Goal: Book appointment/travel/reservation

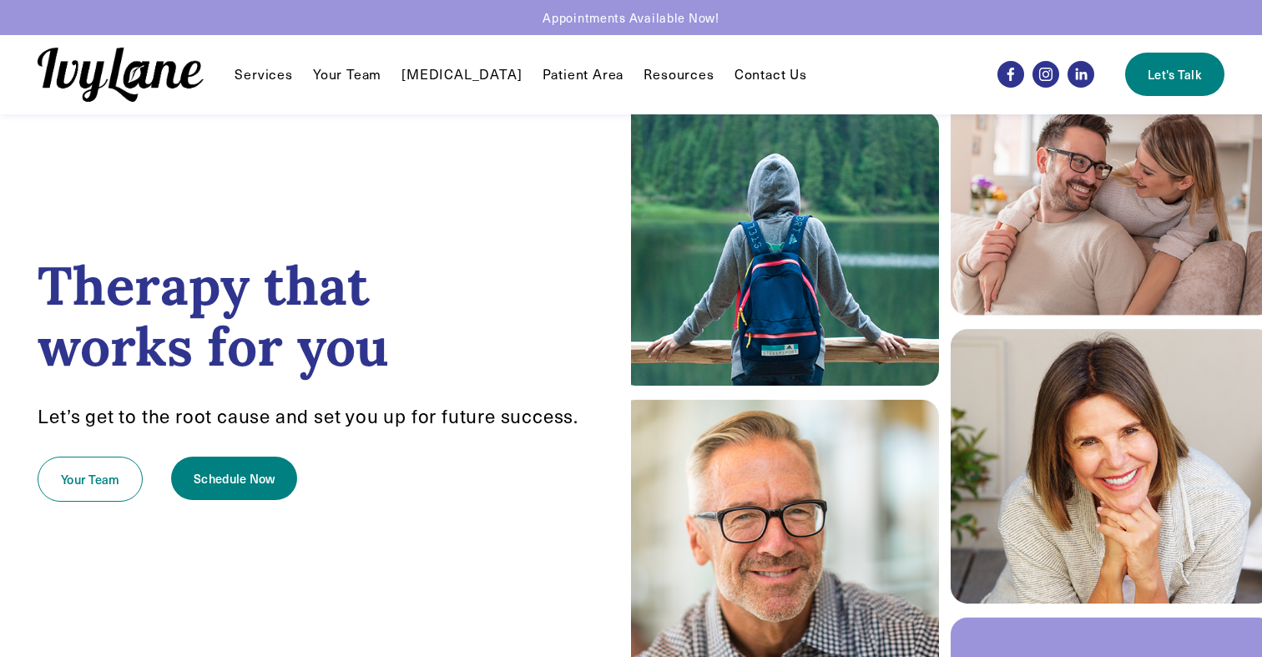
click at [362, 73] on link "Your Team" at bounding box center [347, 74] width 68 height 20
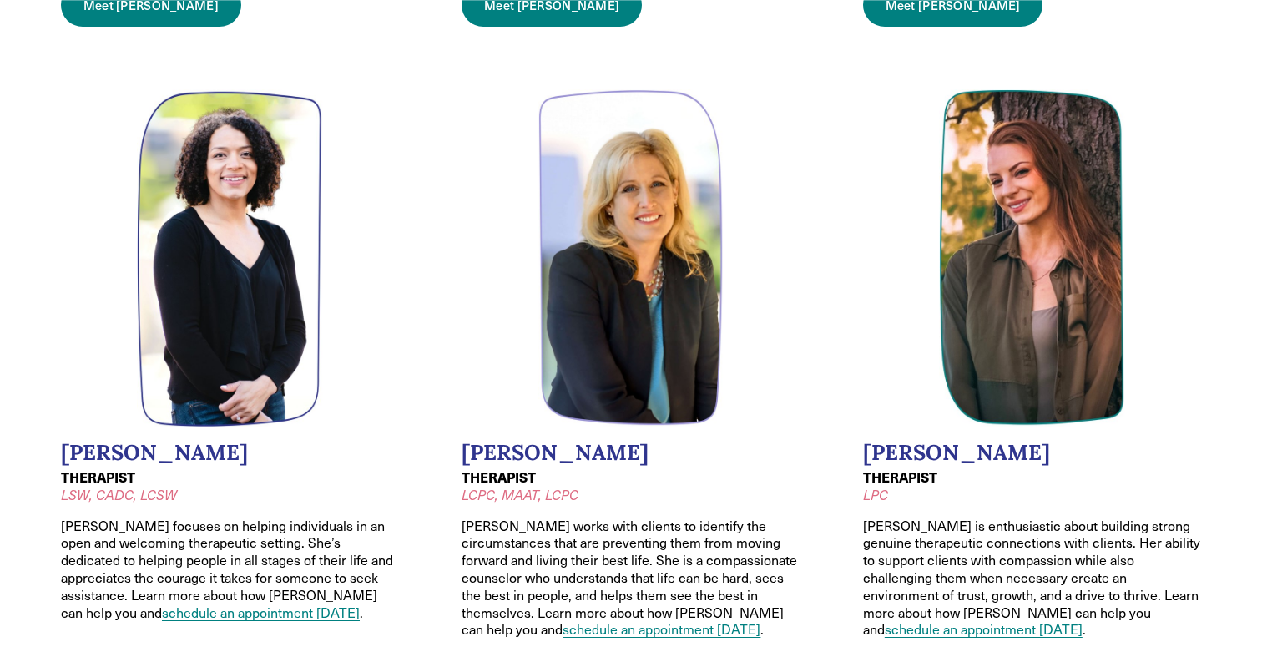
scroll to position [830, 0]
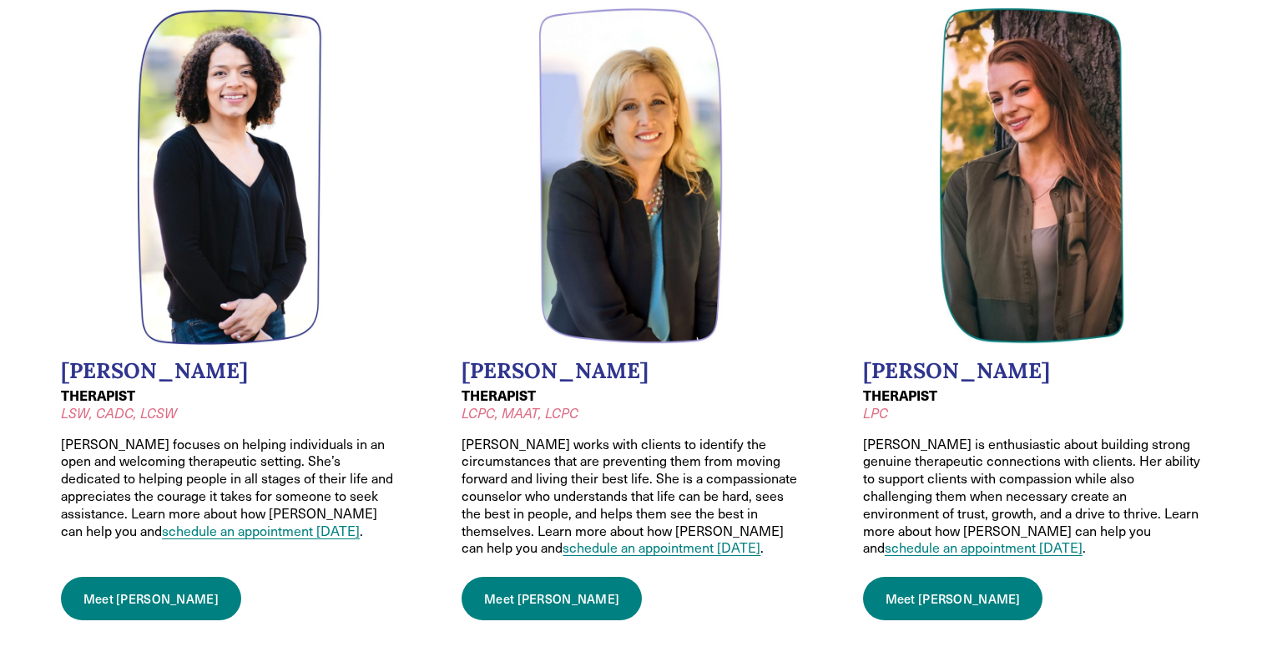
click at [198, 522] on link "schedule an appointment today" at bounding box center [261, 531] width 198 height 18
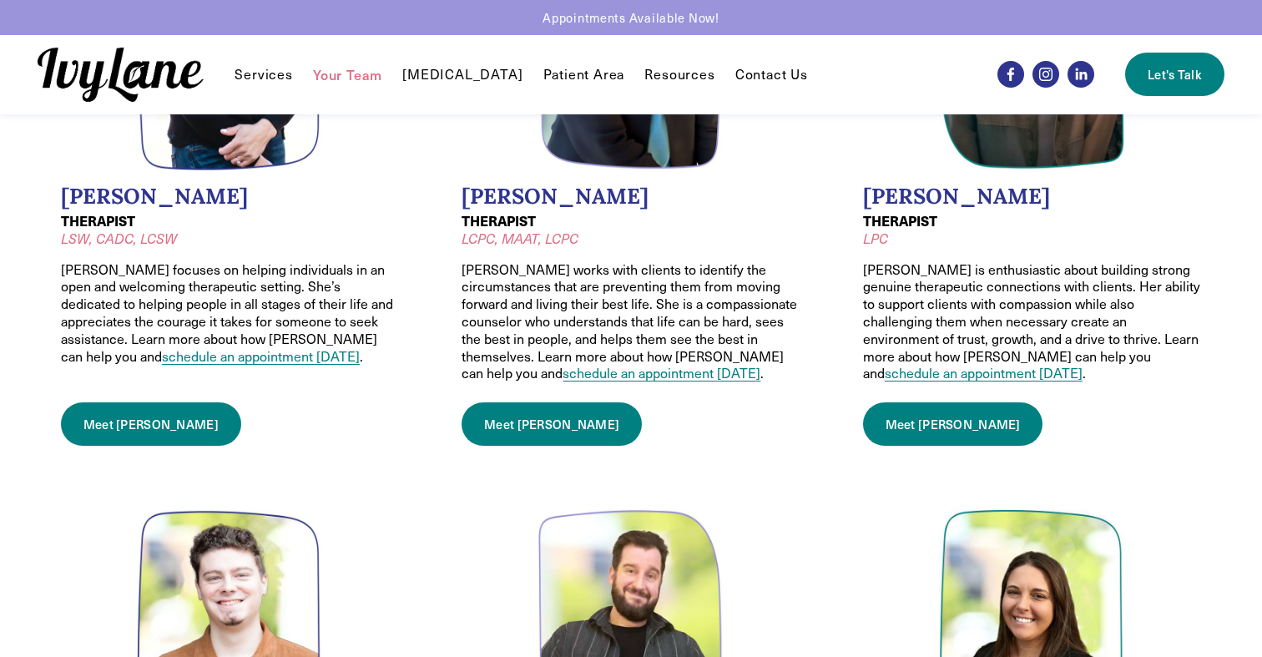
scroll to position [808, 0]
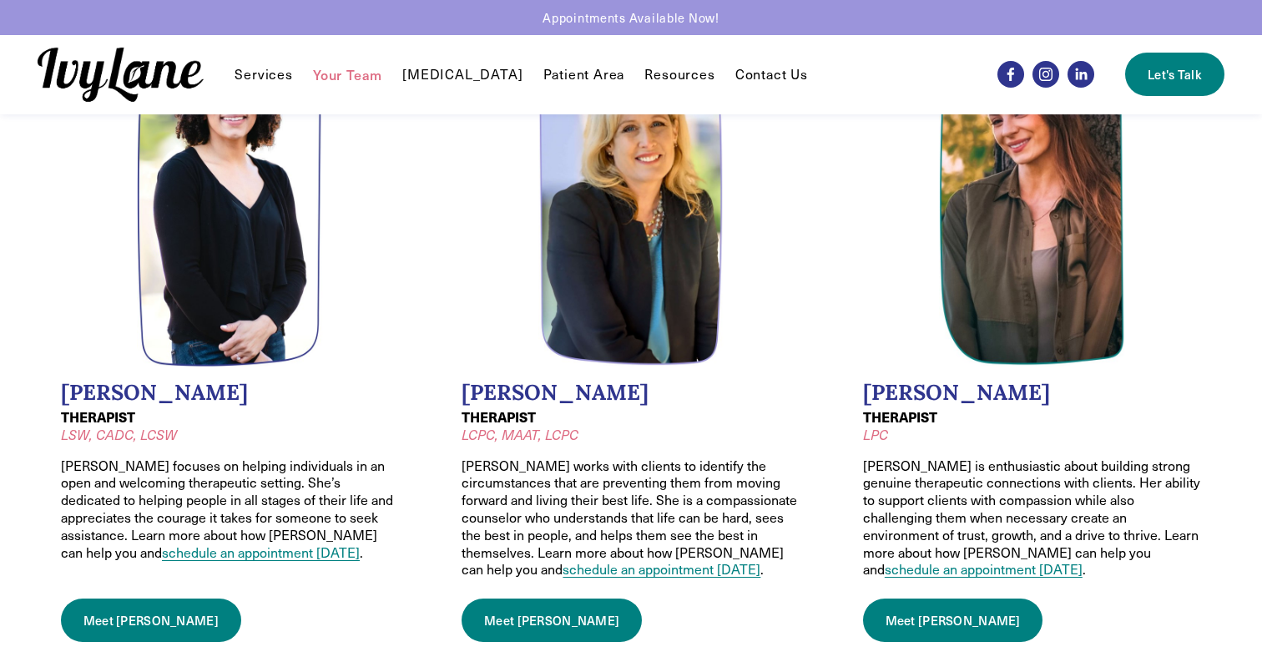
click at [253, 260] on img at bounding box center [230, 197] width 186 height 337
click at [126, 612] on link "Meet Lauren" at bounding box center [151, 620] width 180 height 43
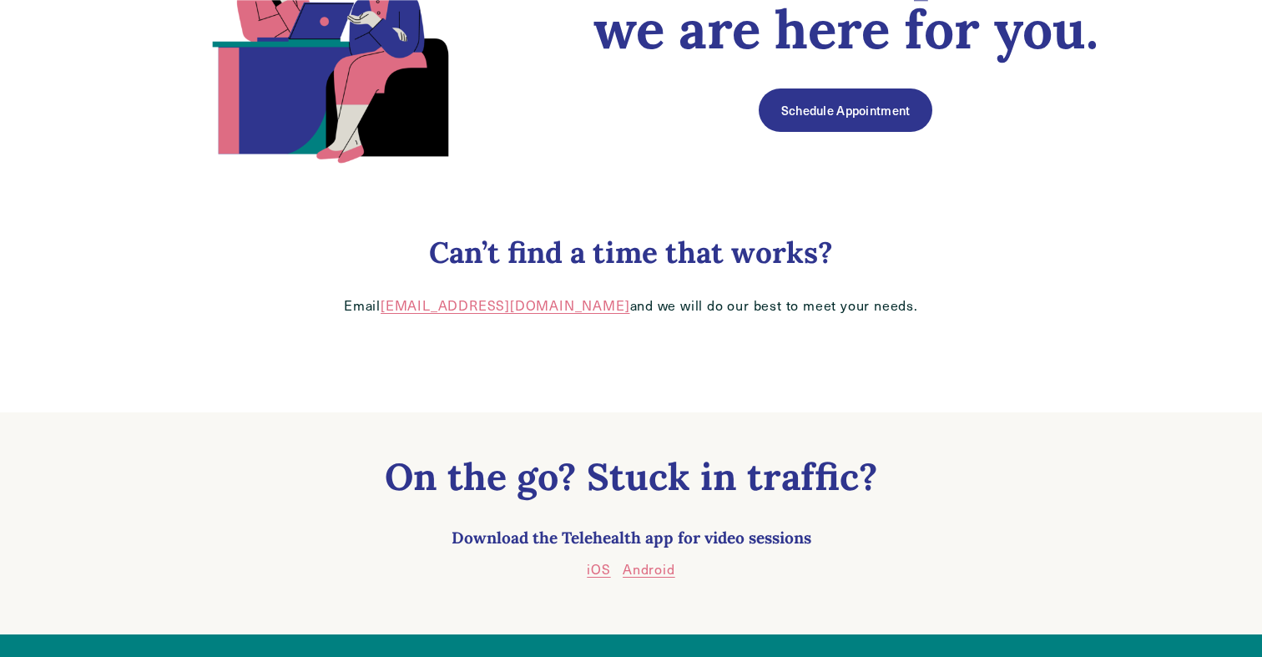
scroll to position [270, 0]
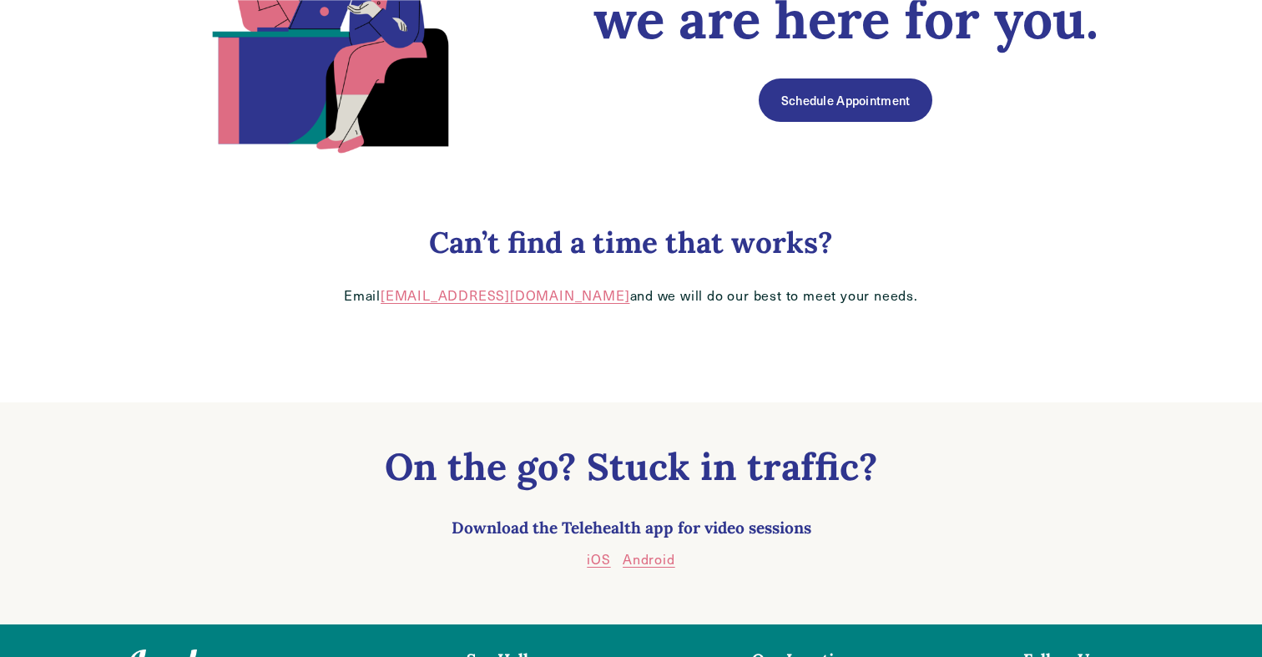
click at [849, 109] on link "Schedule Appointment" at bounding box center [846, 99] width 174 height 43
click at [119, 334] on div "Online or in person, we are here for you. Schedule Appointment Can’t find a tim…" at bounding box center [632, 124] width 1078 height 558
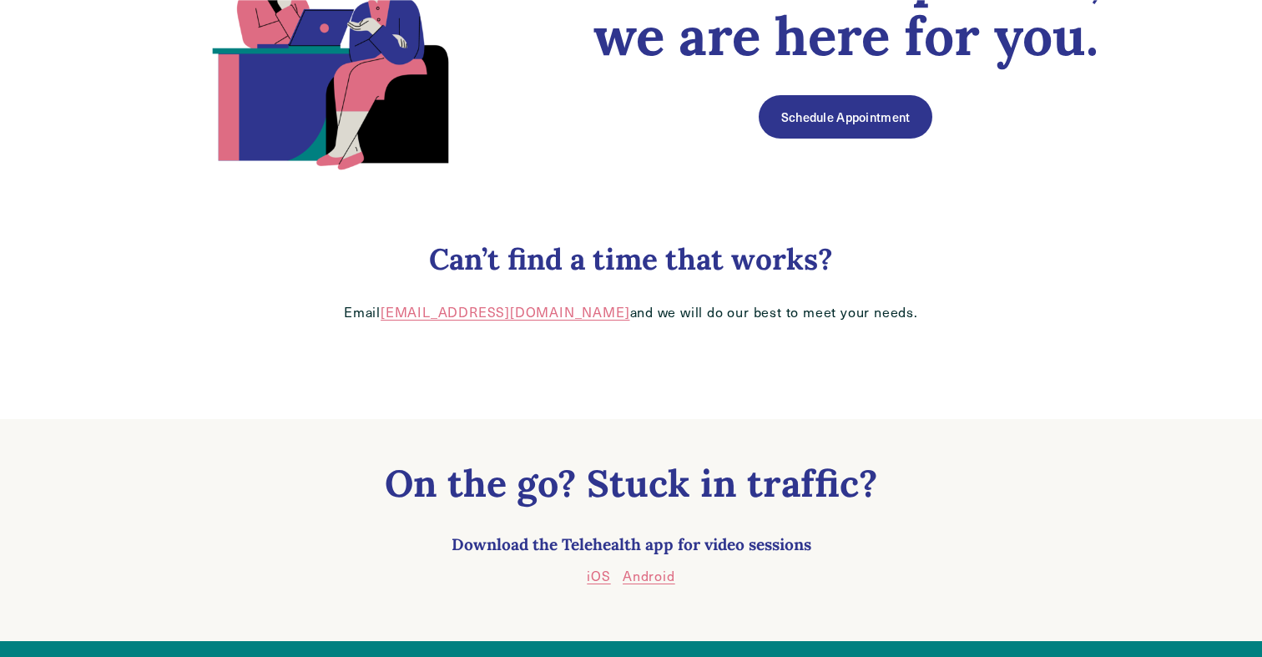
scroll to position [0, 0]
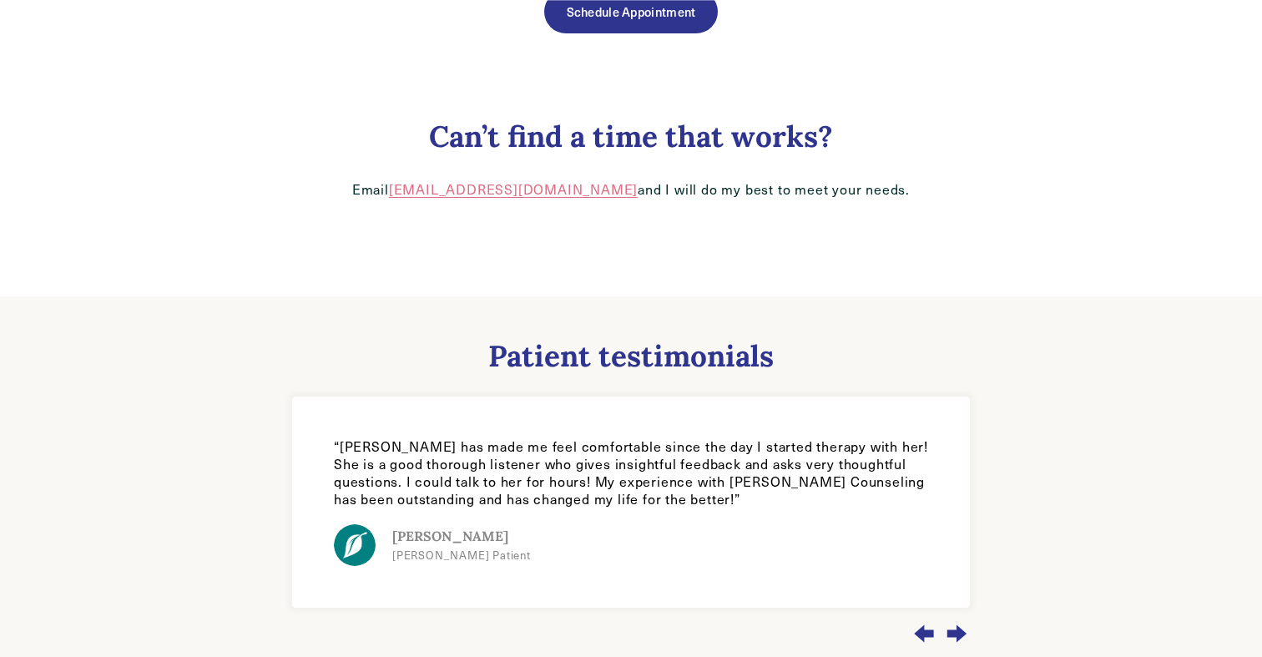
scroll to position [1135, 0]
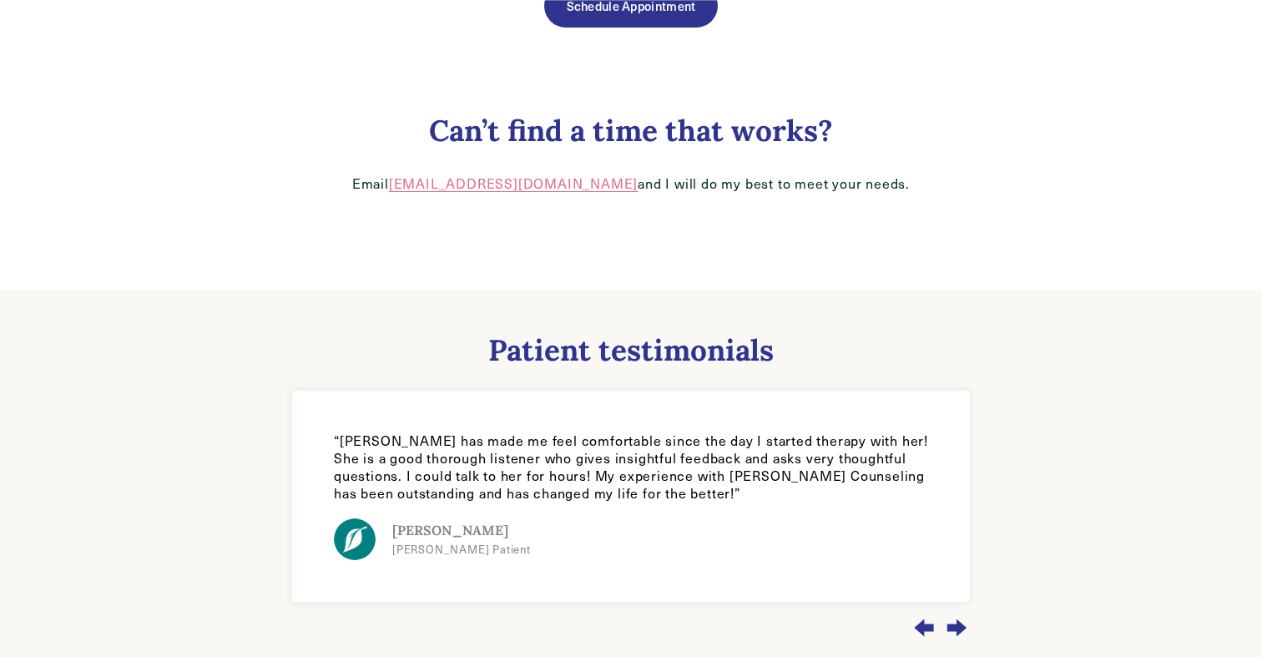
click at [962, 605] on div "Next slide" at bounding box center [957, 627] width 27 height 45
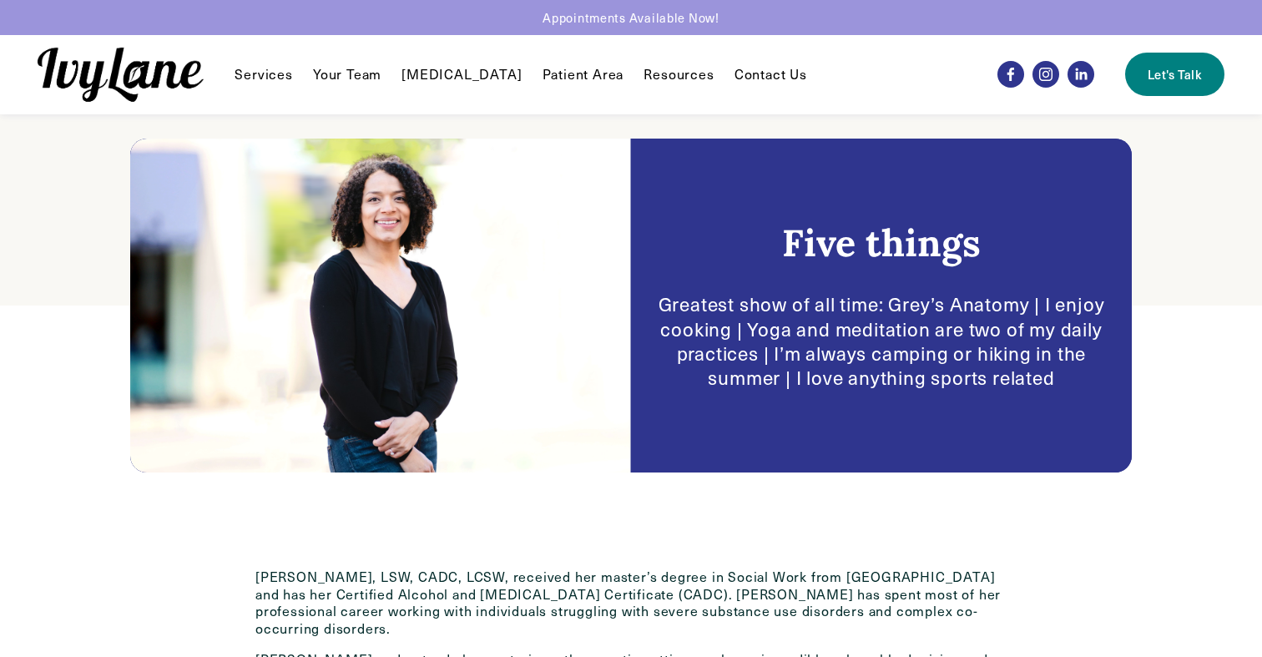
scroll to position [233, 0]
